Goal: Information Seeking & Learning: Learn about a topic

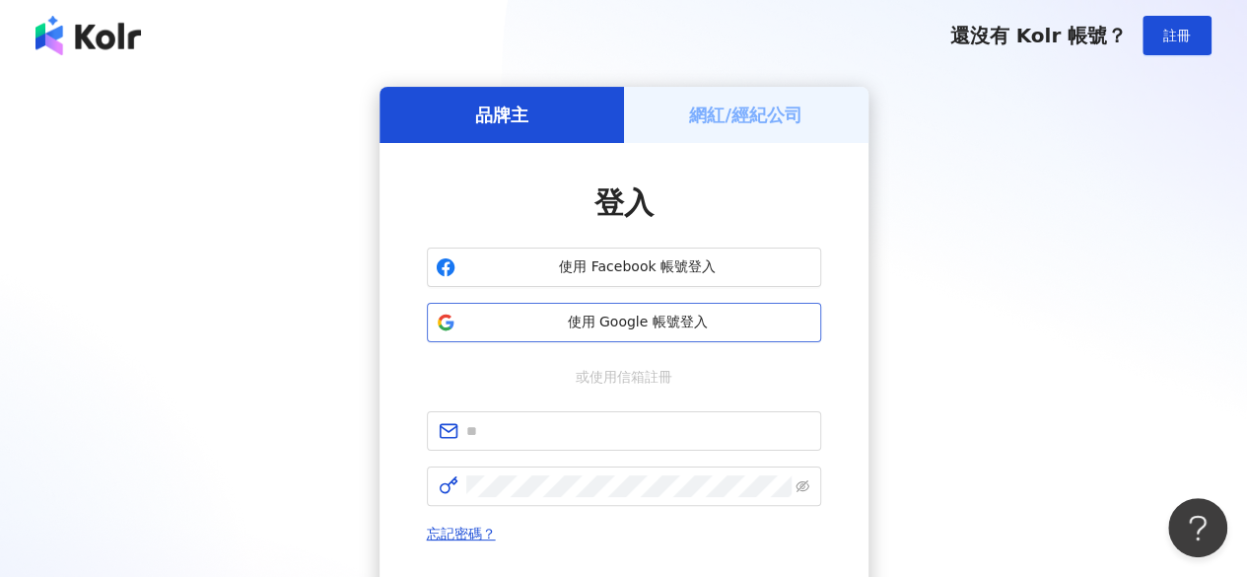
click at [585, 330] on span "使用 Google 帳號登入" at bounding box center [637, 322] width 349 height 20
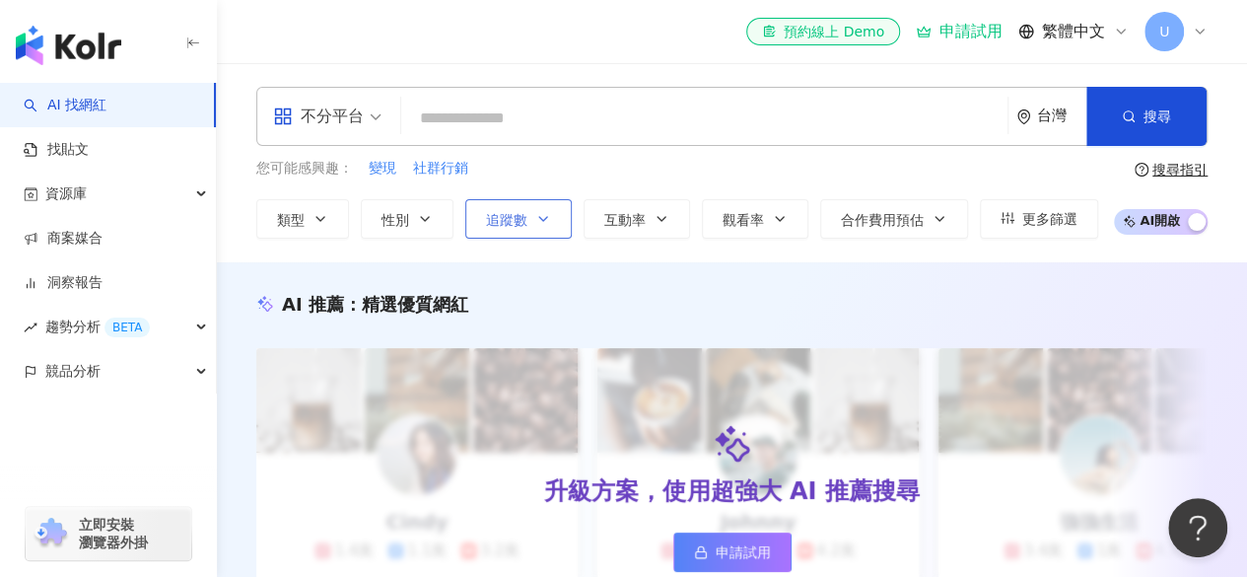
click at [498, 223] on span "追蹤數" at bounding box center [506, 220] width 41 height 16
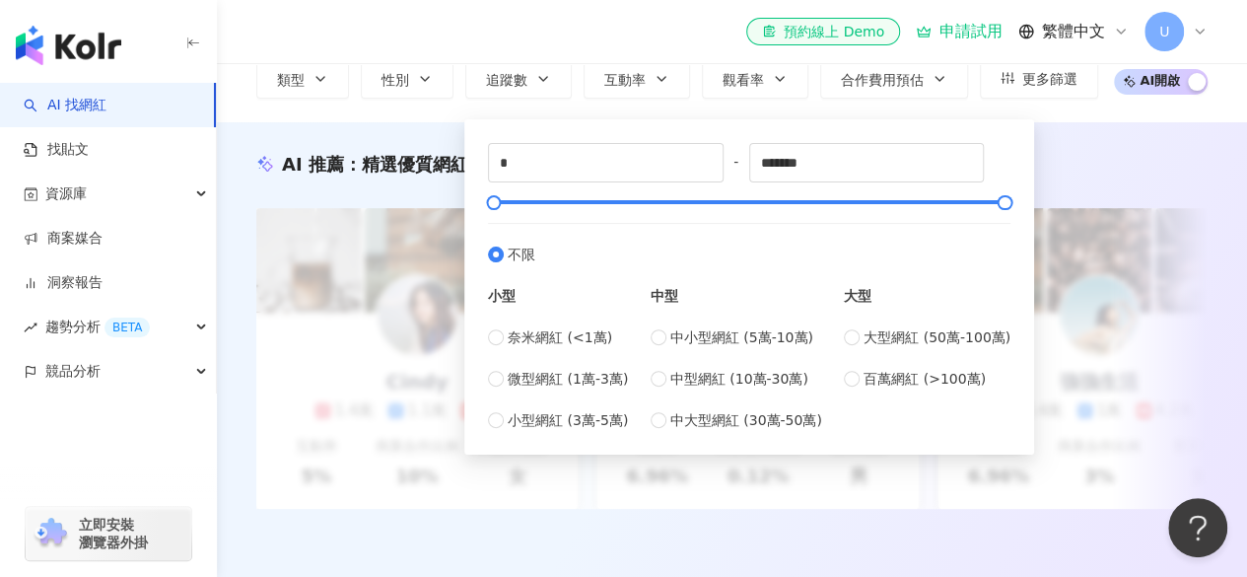
scroll to position [99, 0]
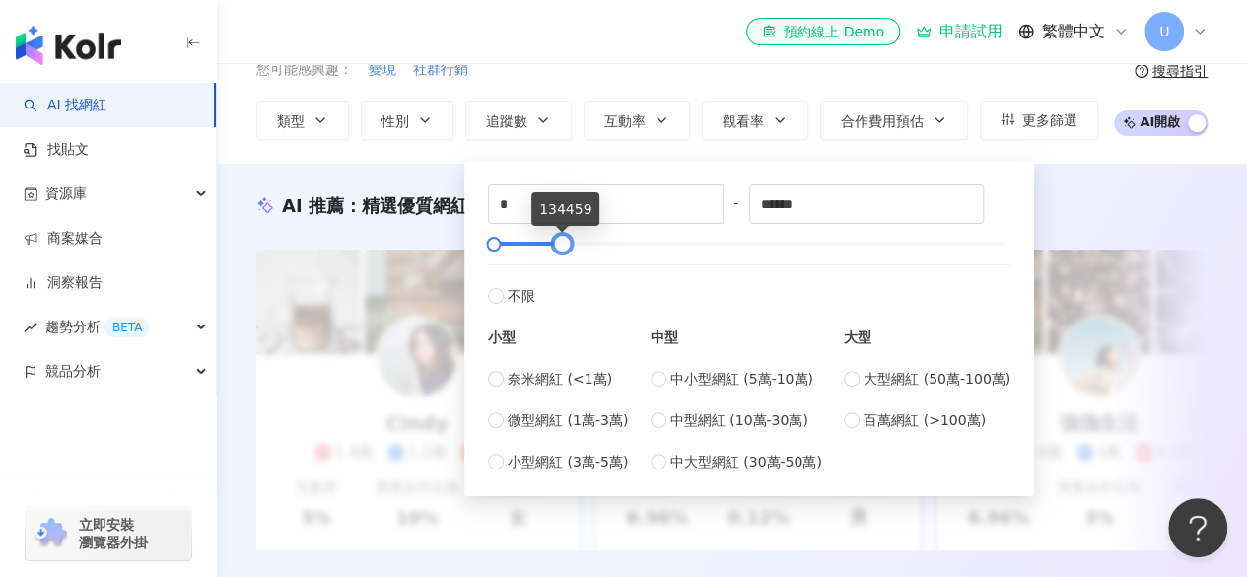
drag, startPoint x: 1003, startPoint y: 243, endPoint x: 561, endPoint y: 224, distance: 443.0
click at [561, 224] on body "AI 找網紅 找貼文 資源庫 商案媒合 洞察報告 趨勢分析 BETA 競品分析 立即安裝 瀏覽器外掛 el-icon-cs 預約線上 Demo 申請試用 繁體…" at bounding box center [623, 189] width 1247 height 577
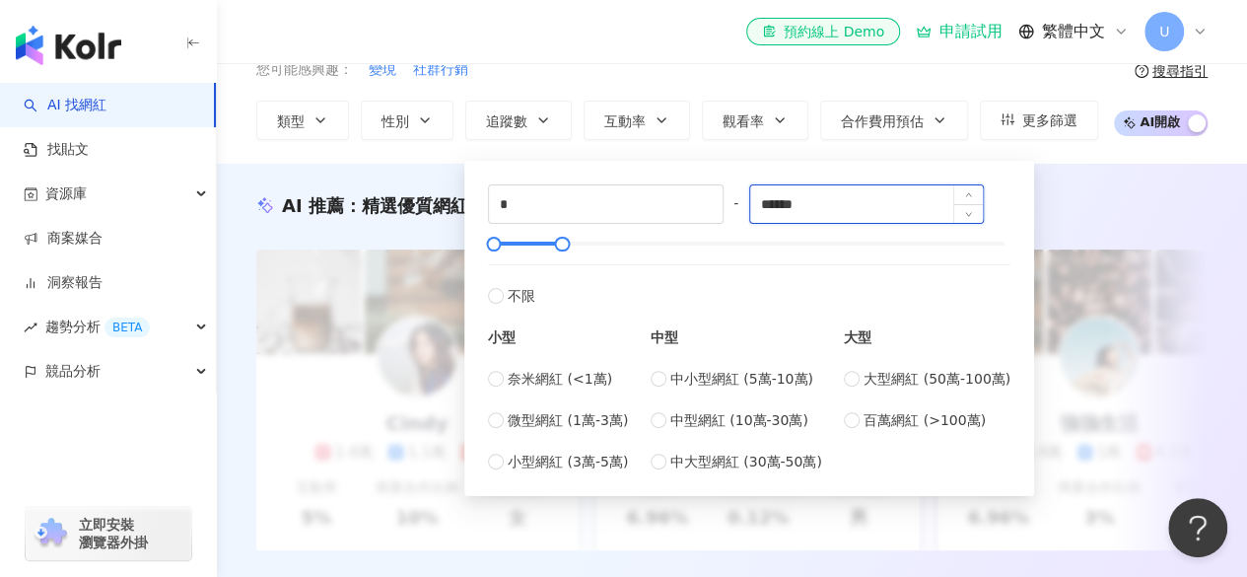
click at [820, 208] on input "******" at bounding box center [867, 203] width 234 height 37
type input "*"
type input "****"
click at [367, 157] on div "不分平台 台灣 搜尋 您可能感興趣： 變現 社群行銷 類型 性別 追蹤數 互動率 觀看率 合作費用預估 更多篩選 * - **** 不限 小型 奈米網紅 (<…" at bounding box center [732, 64] width 1030 height 199
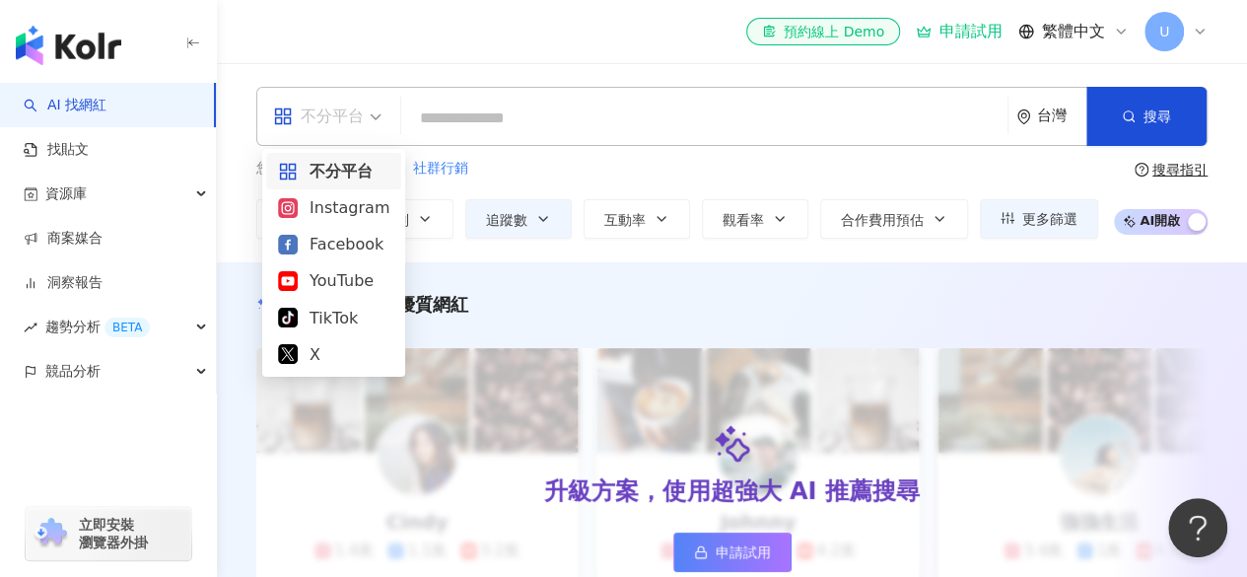
click at [362, 114] on div "不分平台" at bounding box center [318, 117] width 91 height 32
click at [333, 246] on div "Facebook" at bounding box center [333, 244] width 111 height 25
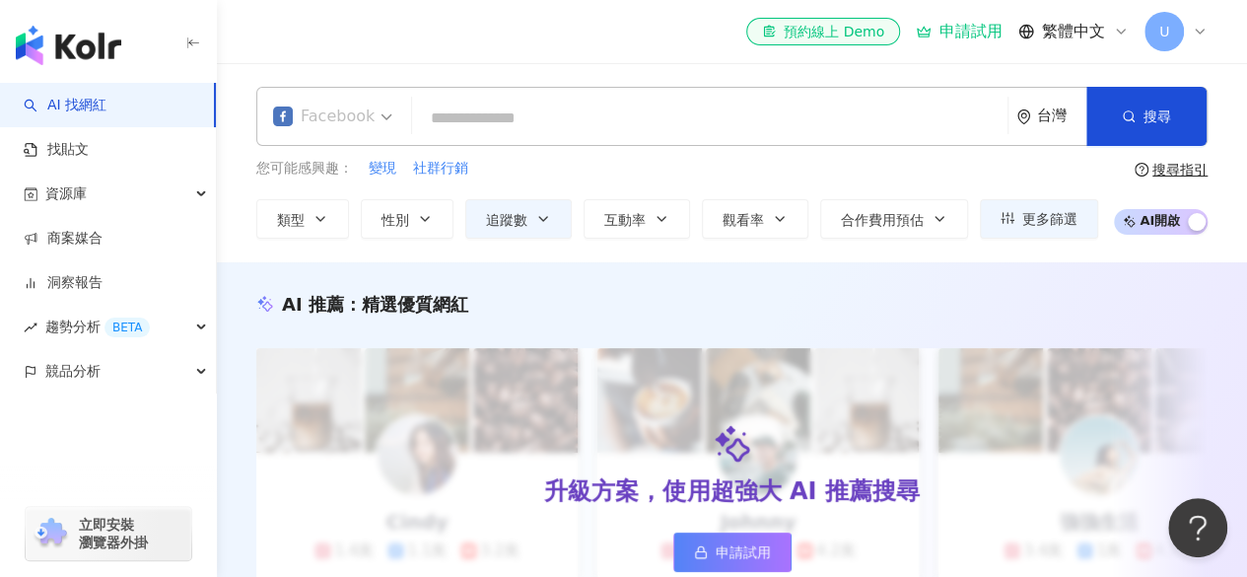
click at [372, 116] on span "Facebook" at bounding box center [332, 117] width 119 height 32
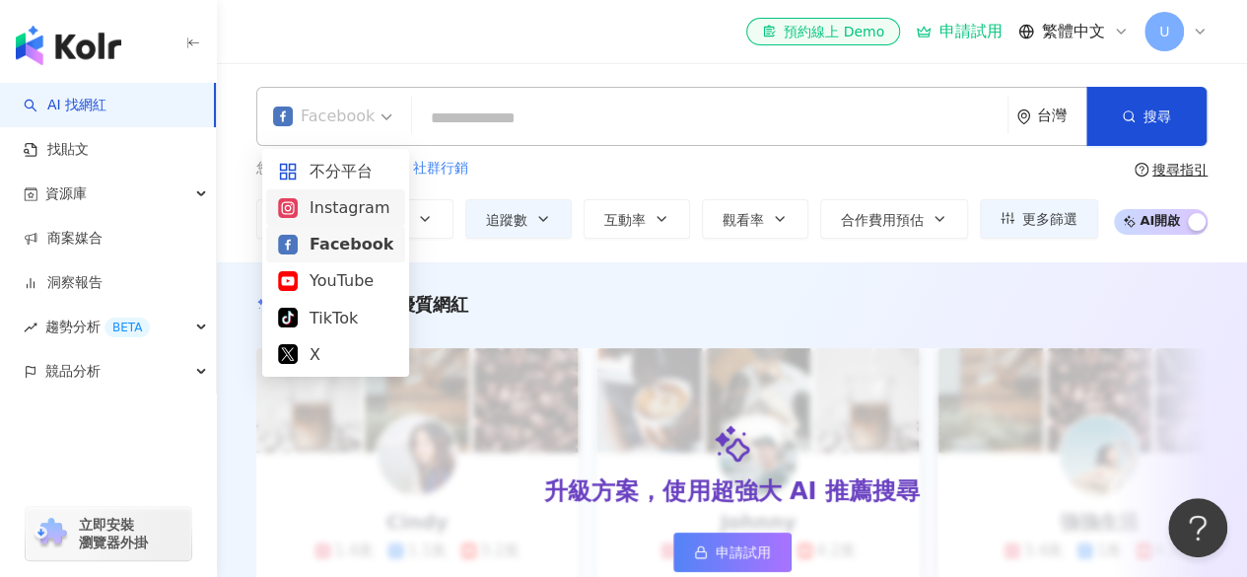
click at [334, 210] on div "Instagram" at bounding box center [335, 207] width 115 height 25
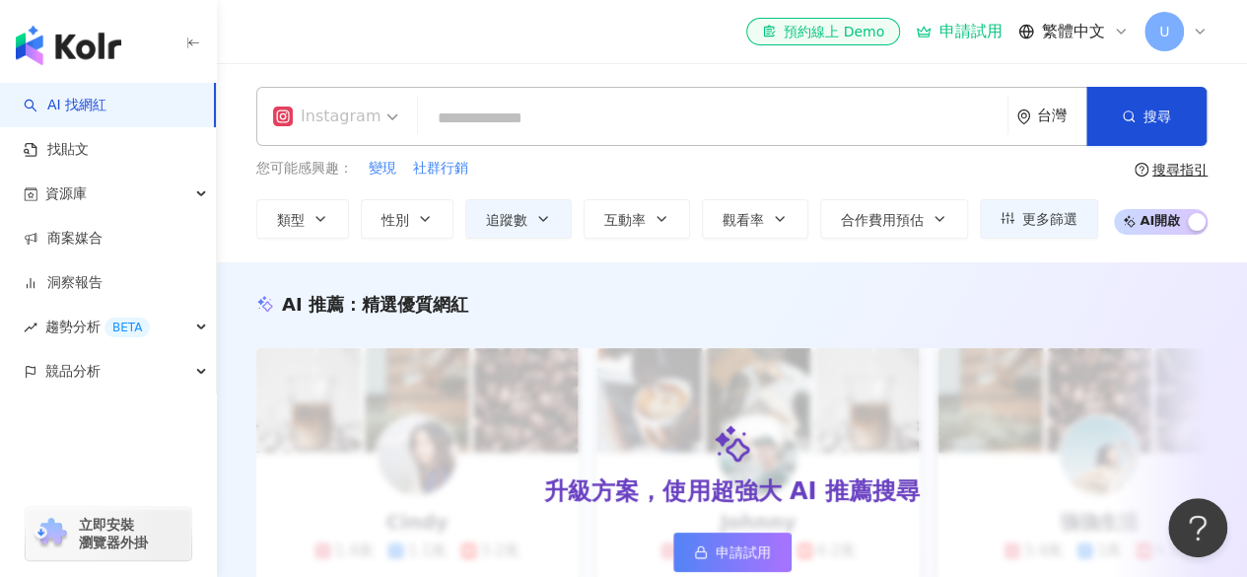
click at [363, 120] on div "Instagram" at bounding box center [326, 117] width 107 height 32
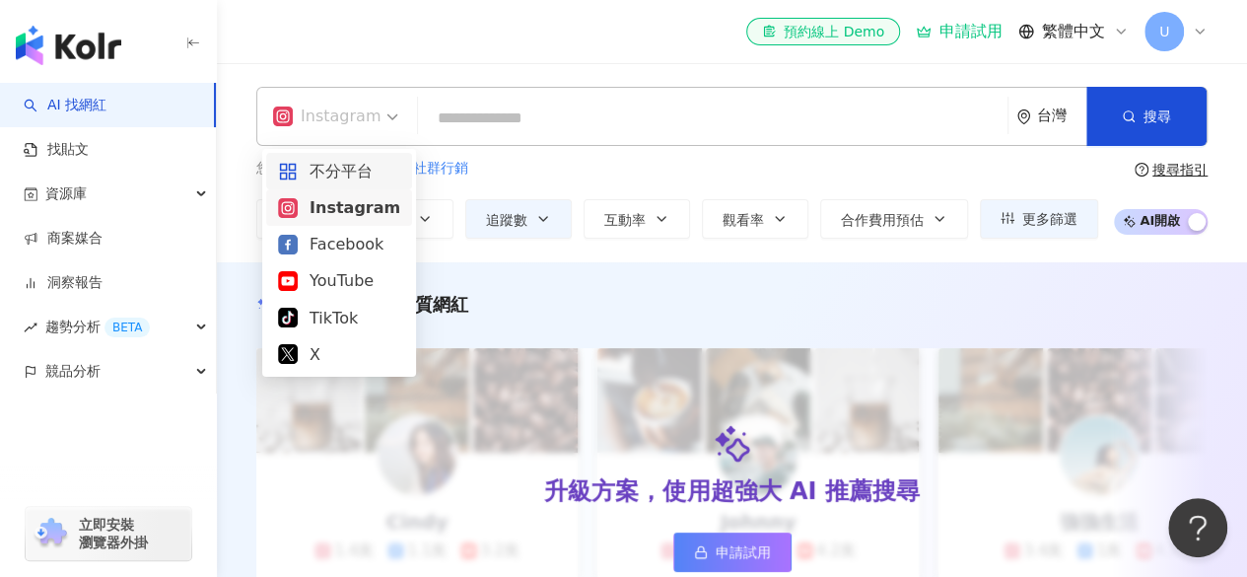
click at [331, 167] on div "不分平台" at bounding box center [339, 171] width 122 height 25
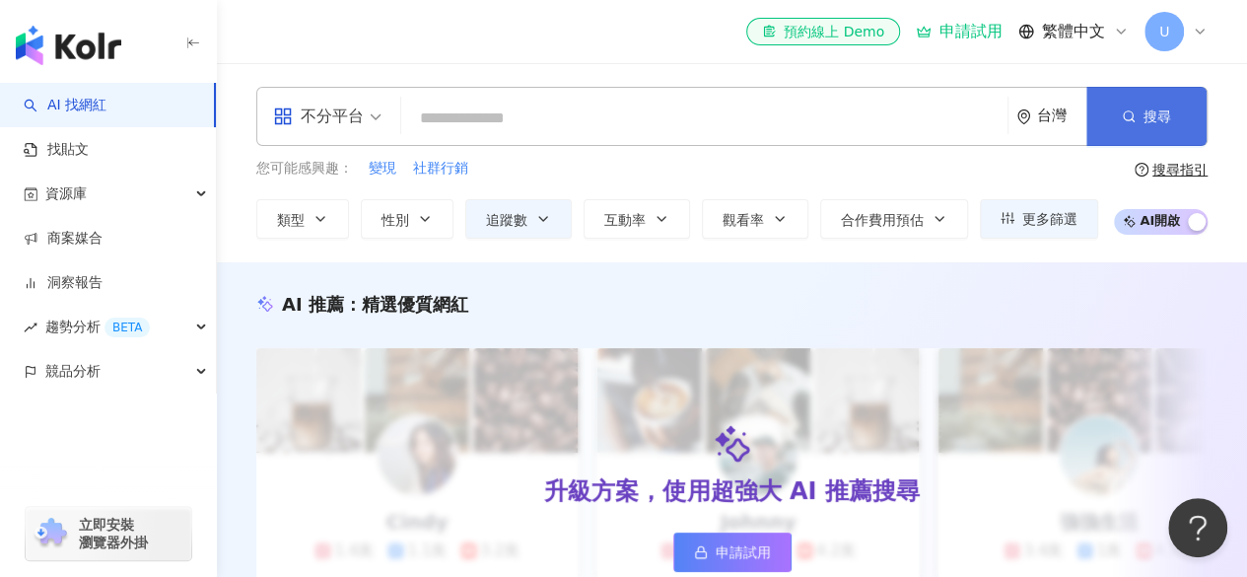
click at [1148, 126] on button "搜尋" at bounding box center [1146, 116] width 120 height 59
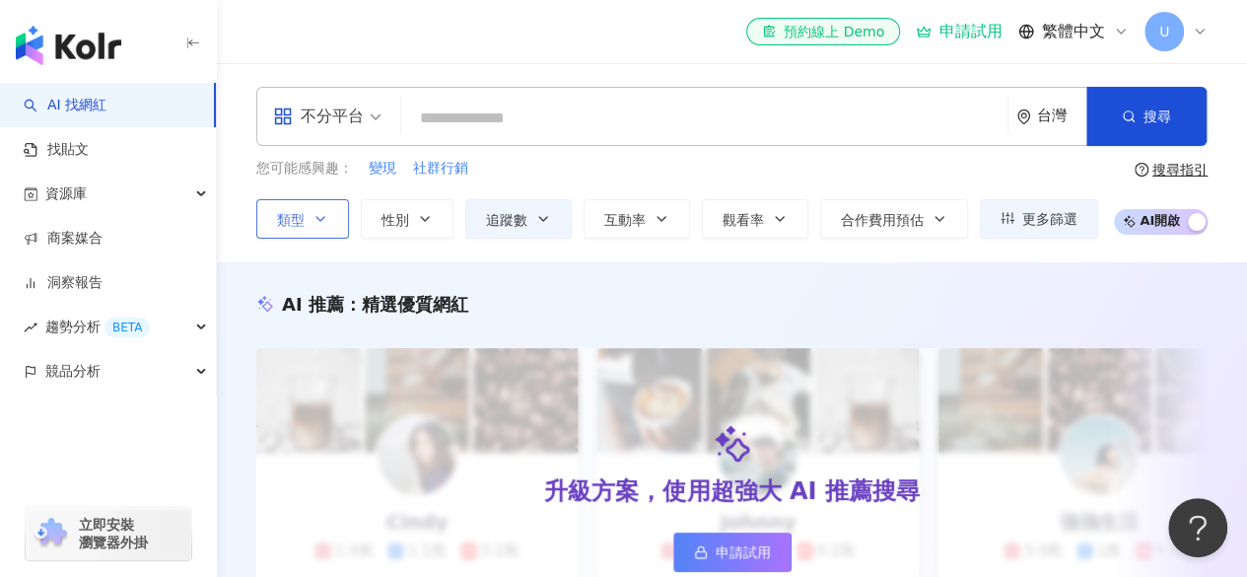
click at [321, 216] on icon "button" at bounding box center [320, 219] width 16 height 16
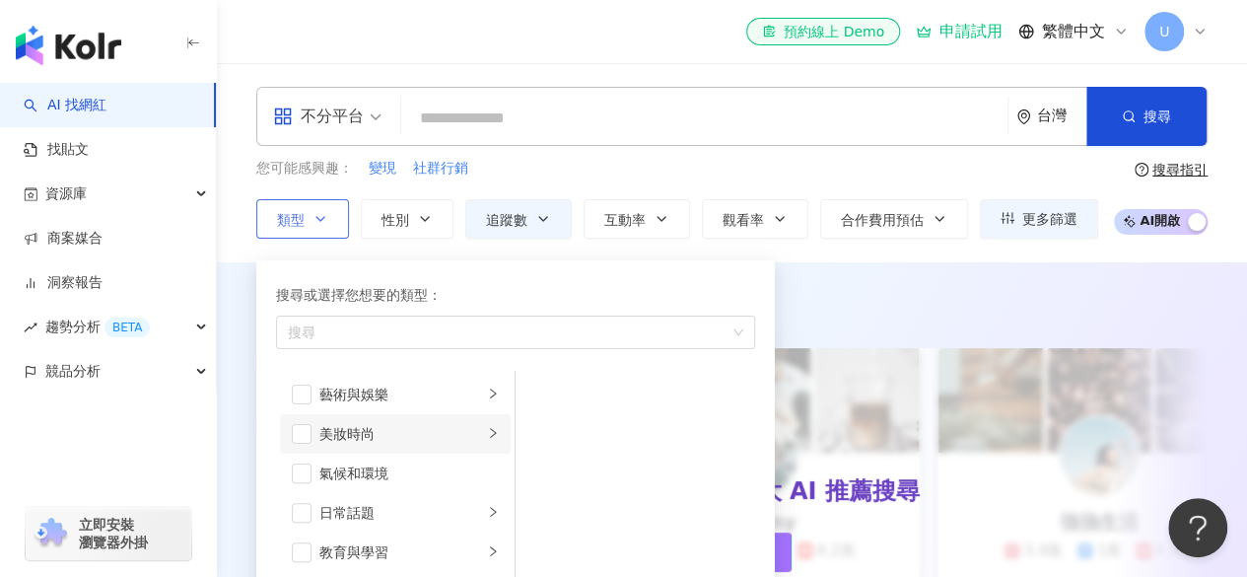
click at [351, 434] on div "美妝時尚" at bounding box center [401, 434] width 164 height 22
click at [542, 389] on span "button" at bounding box center [541, 394] width 20 height 20
click at [885, 294] on div "AI 推薦 ： 精選優質網紅" at bounding box center [731, 304] width 951 height 25
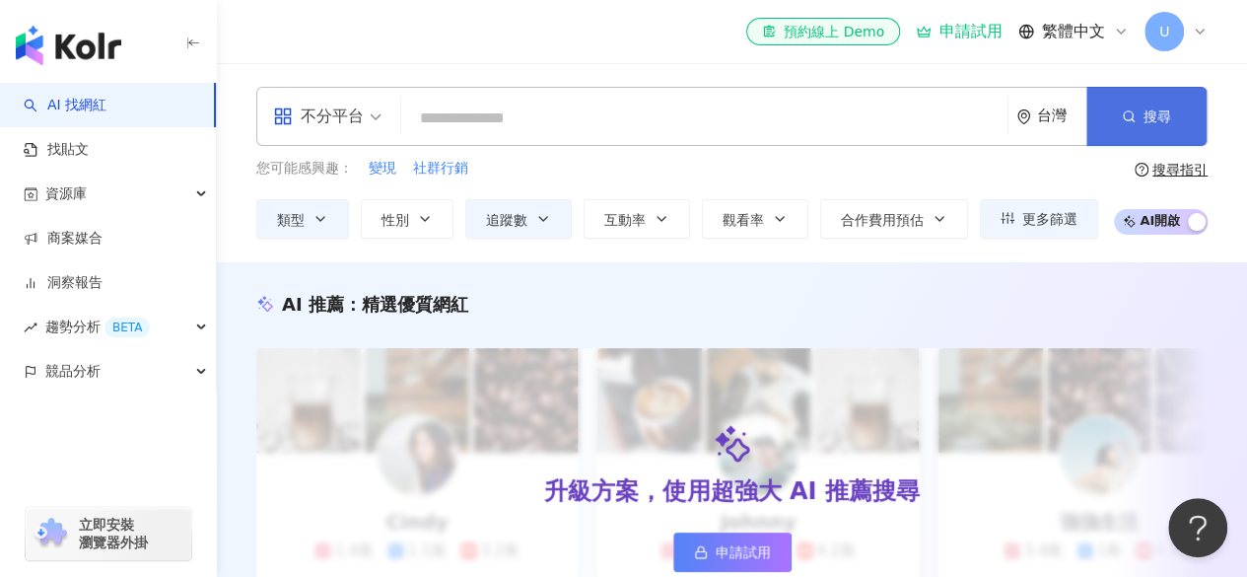
click at [1120, 124] on button "搜尋" at bounding box center [1146, 116] width 120 height 59
click at [955, 31] on div "申請試用" at bounding box center [959, 32] width 87 height 20
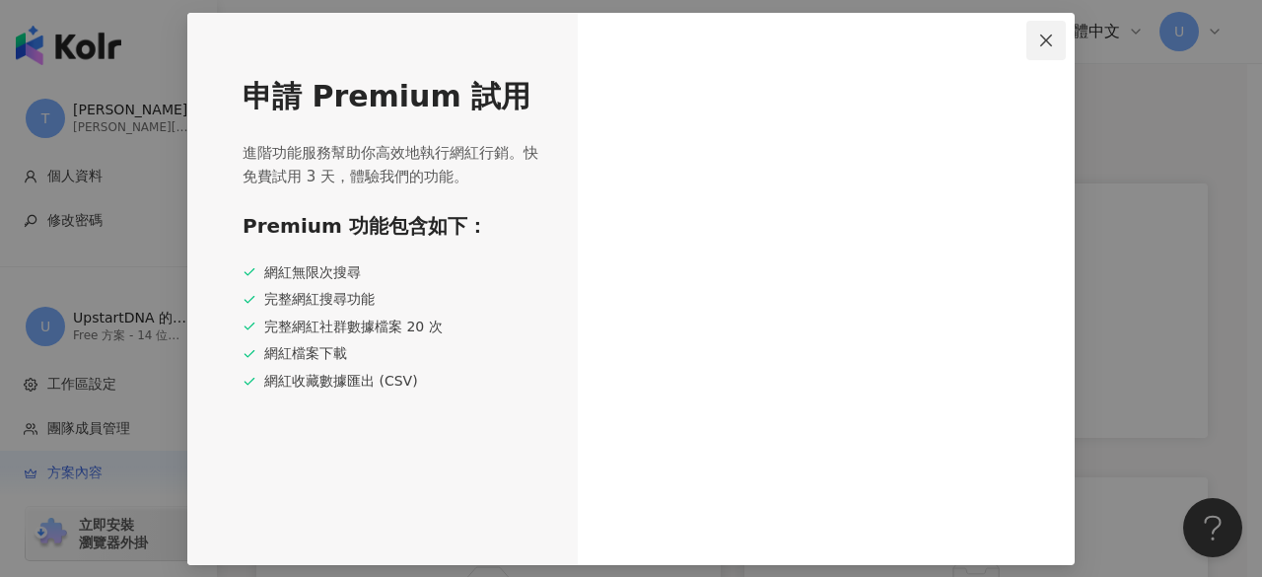
click at [1054, 34] on icon "close" at bounding box center [1046, 41] width 16 height 16
